Goal: Transaction & Acquisition: Download file/media

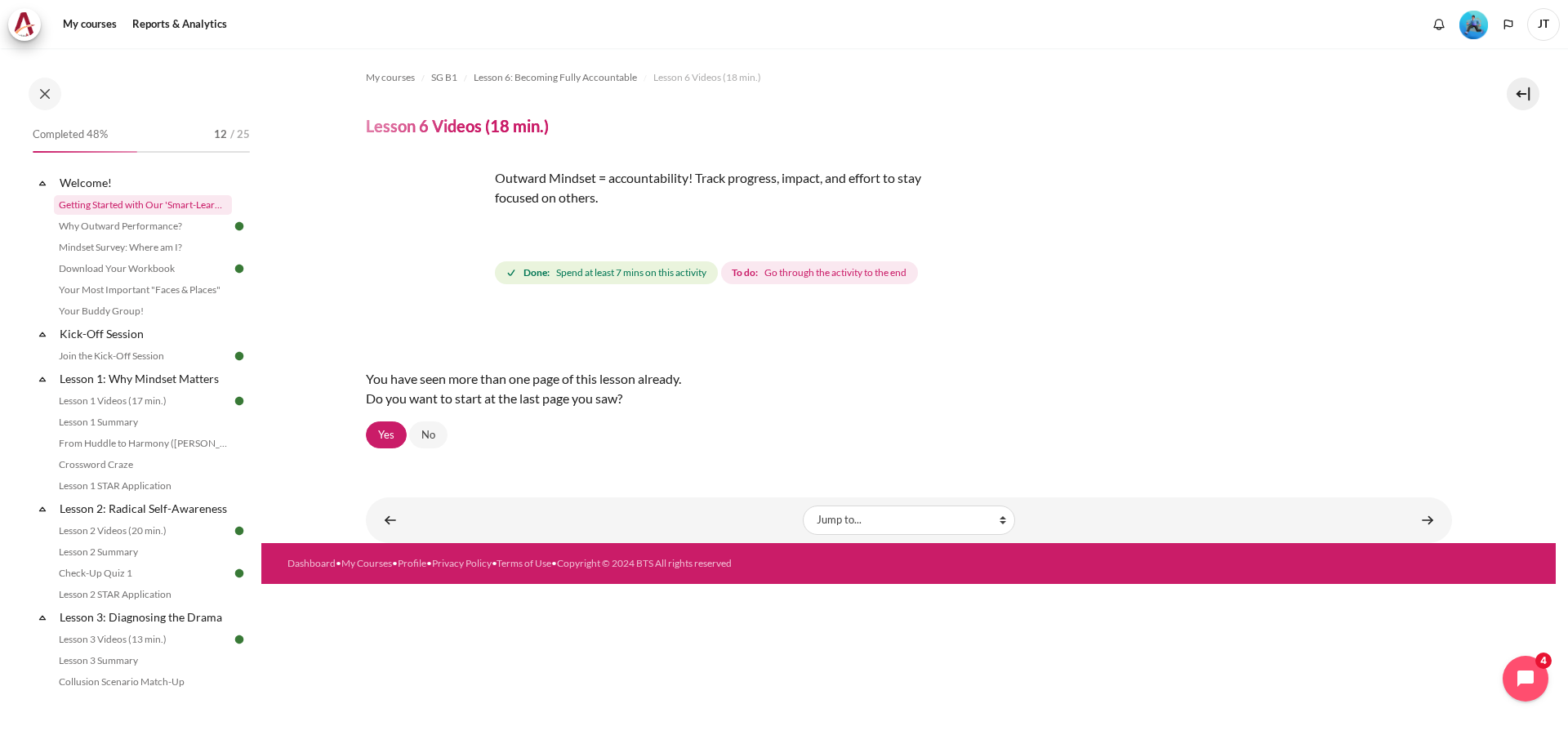
click at [151, 196] on link "Getting Started with Our 'Smart-Learning' Platform" at bounding box center [143, 204] width 178 height 20
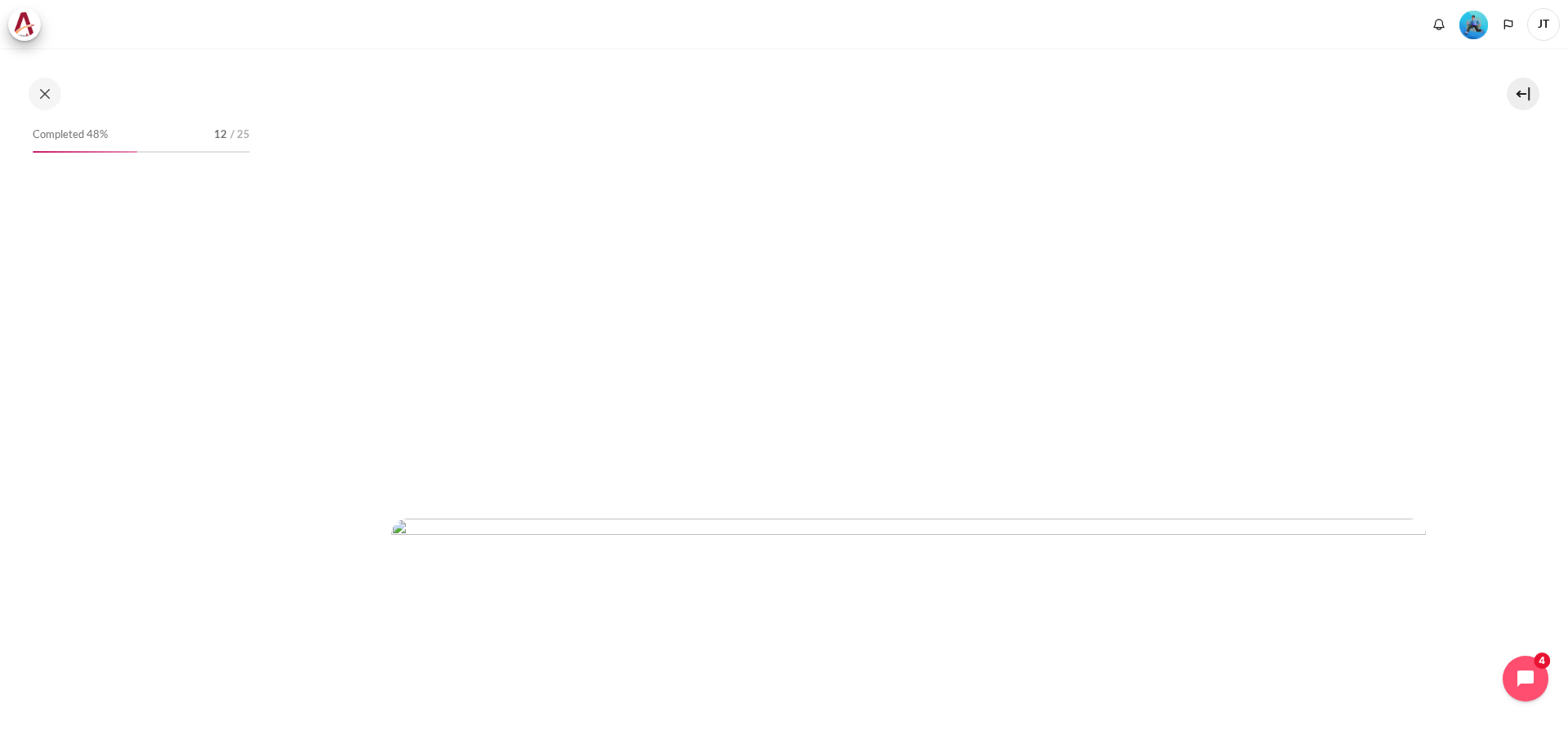
scroll to position [4003, 0]
click at [36, 90] on button at bounding box center [45, 93] width 33 height 33
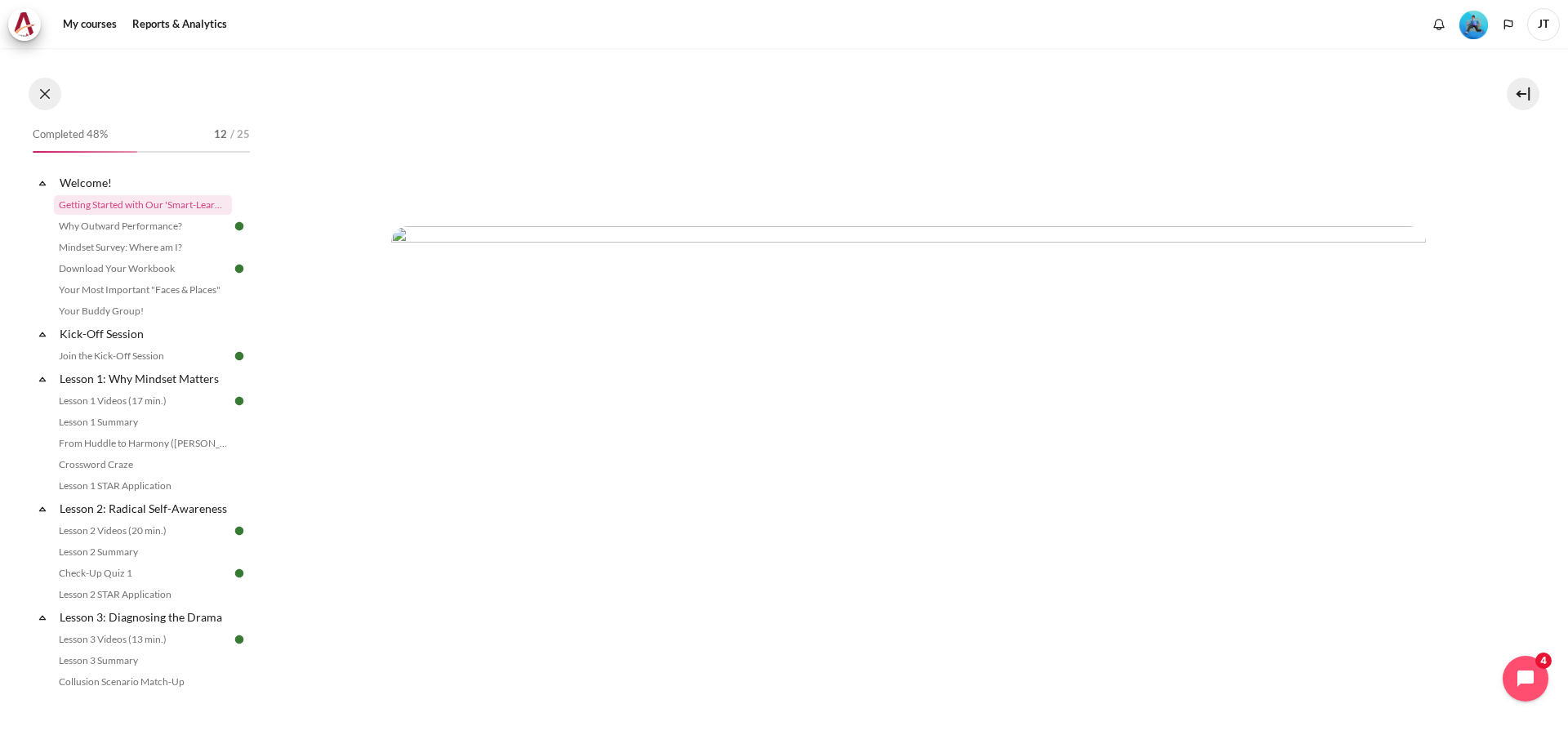
click at [36, 89] on button at bounding box center [45, 93] width 33 height 33
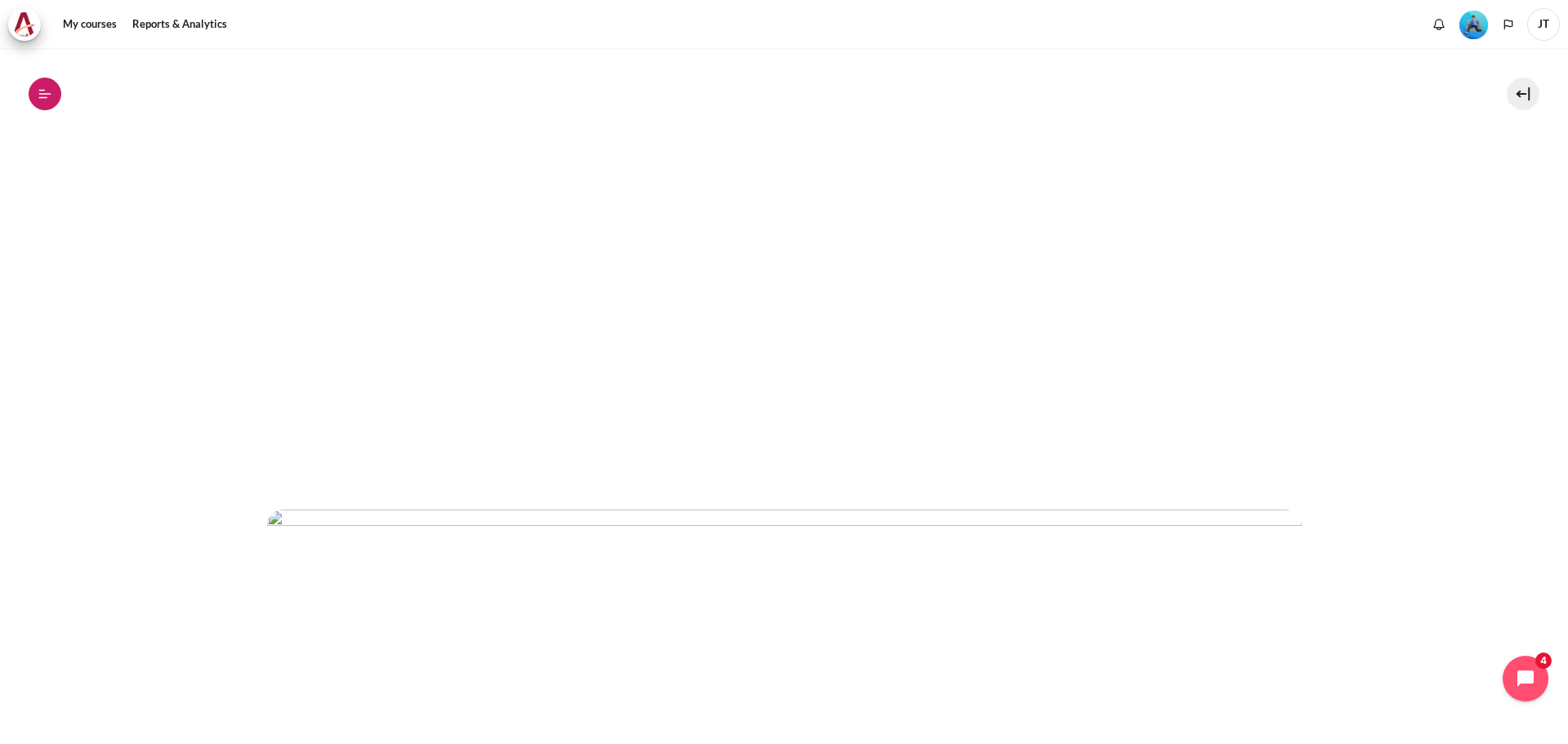
click at [36, 89] on button "Open course index" at bounding box center [45, 93] width 33 height 33
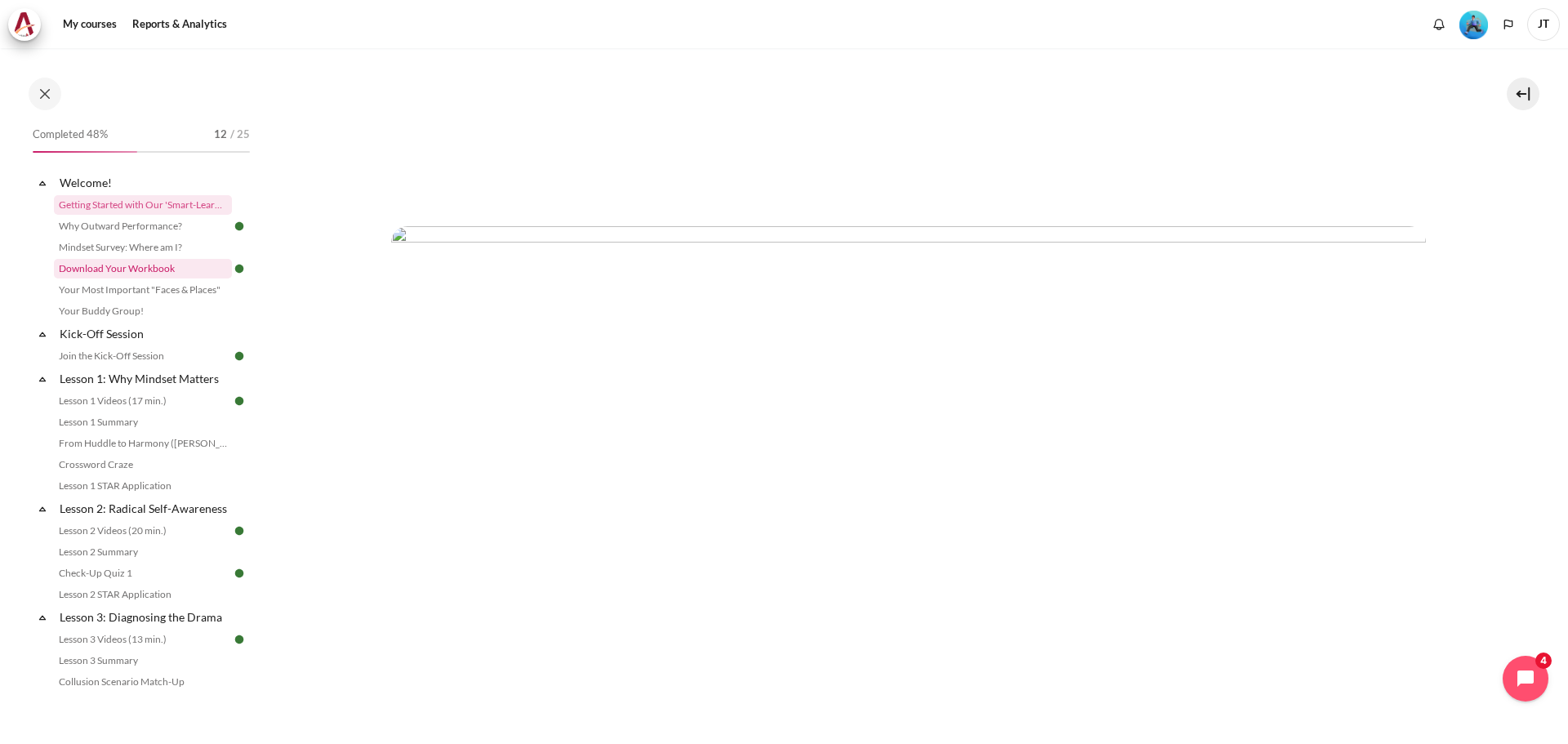
click at [148, 271] on link "Download Your Workbook" at bounding box center [143, 268] width 178 height 20
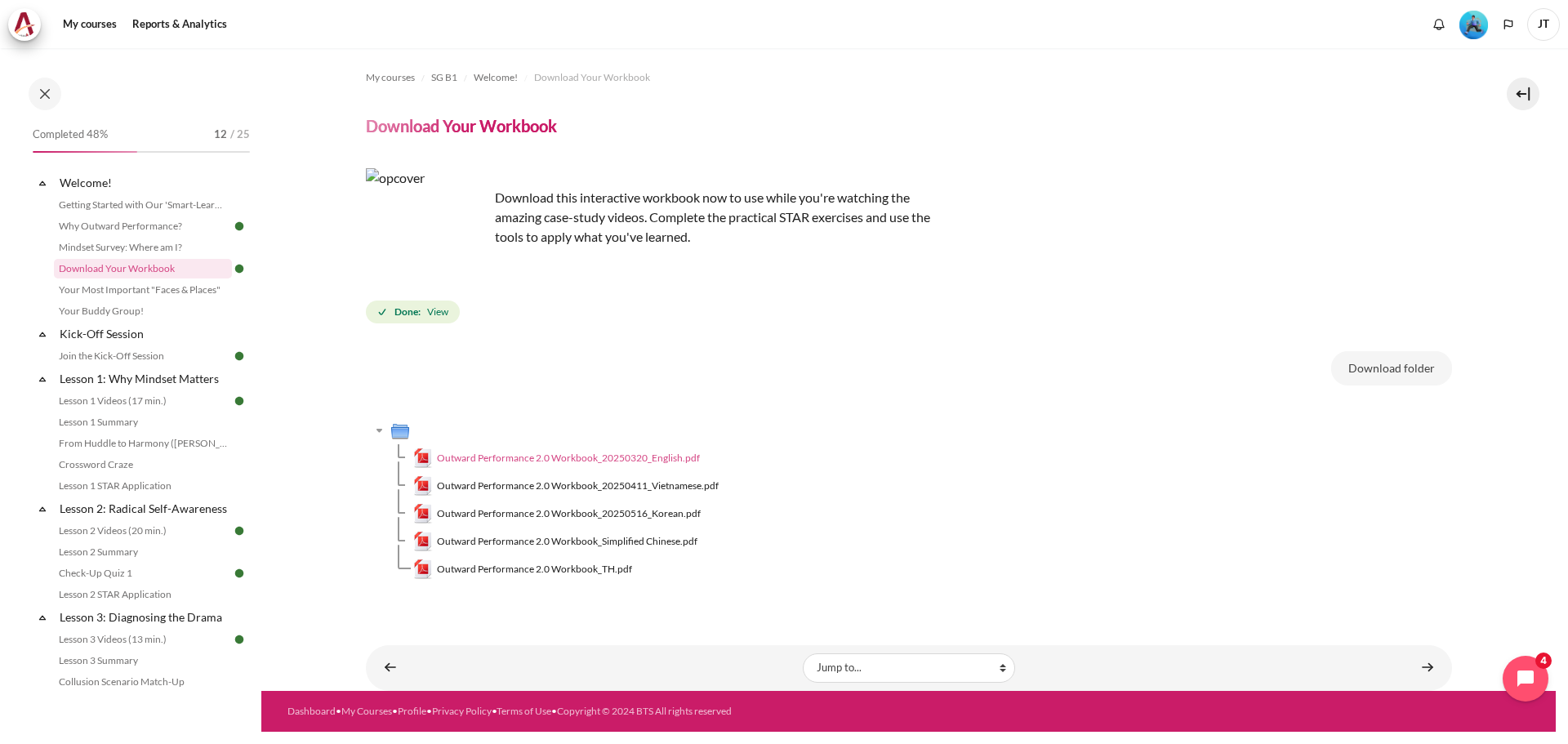
click at [472, 452] on span "Outward Performance 2.0 Workbook_20250320_English.pdf" at bounding box center [568, 458] width 263 height 15
